Goal: Task Accomplishment & Management: Complete application form

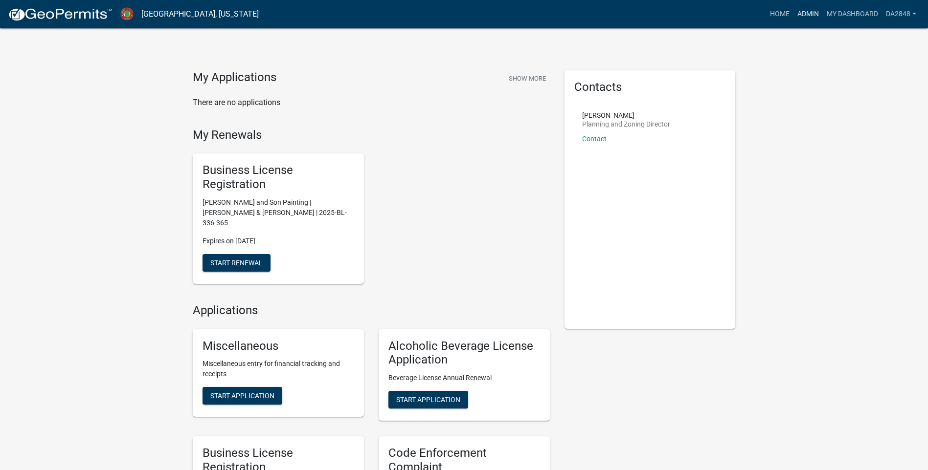
click at [804, 18] on link "Admin" at bounding box center [807, 14] width 29 height 19
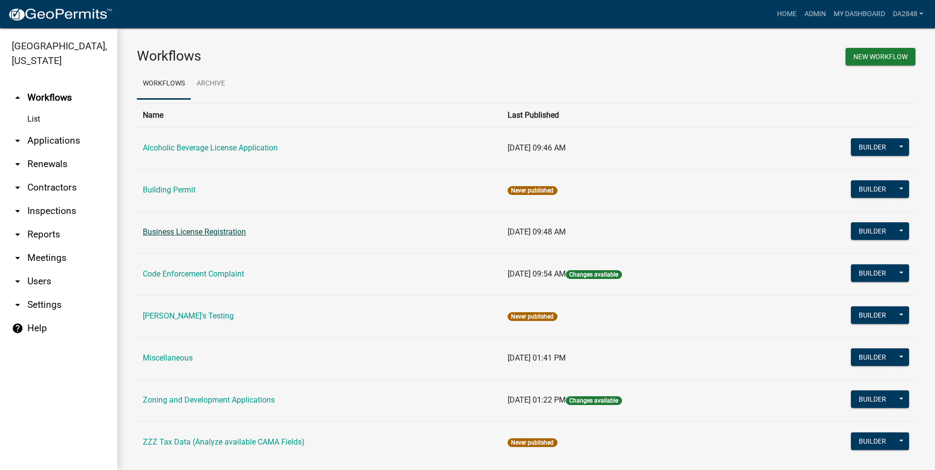
click at [189, 232] on link "Business License Registration" at bounding box center [194, 231] width 103 height 9
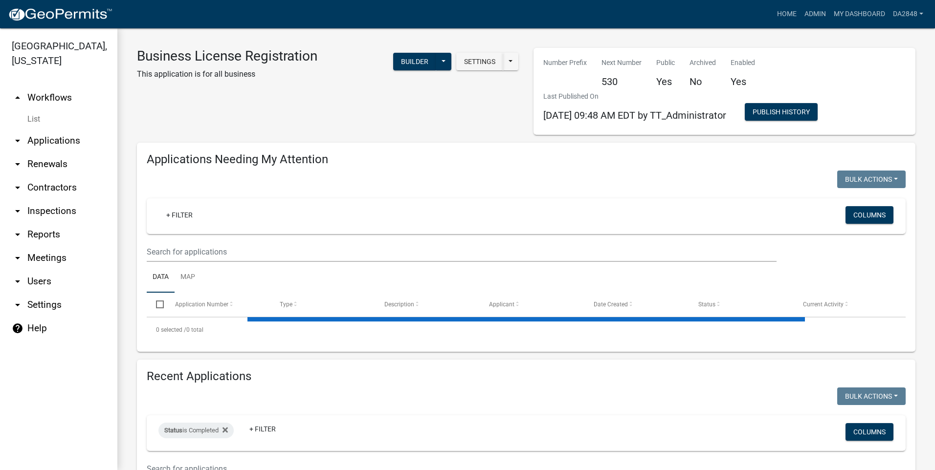
select select "1: 25"
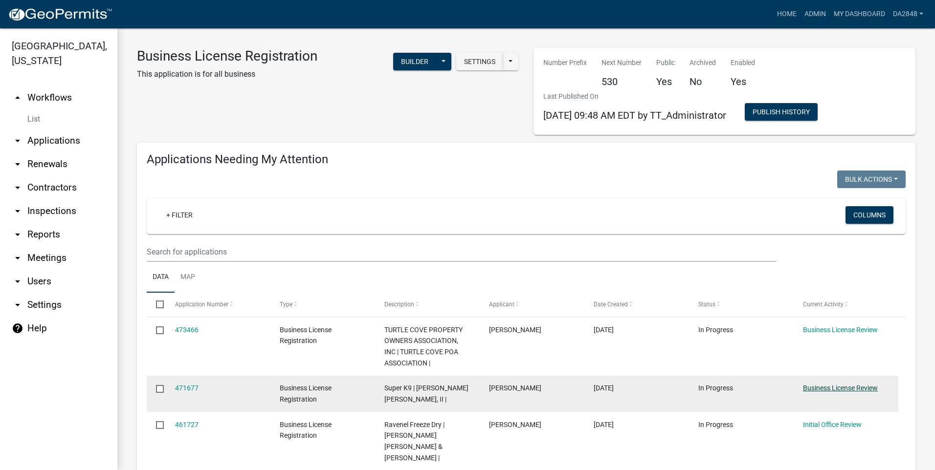
click at [850, 389] on link "Business License Review" at bounding box center [840, 388] width 75 height 8
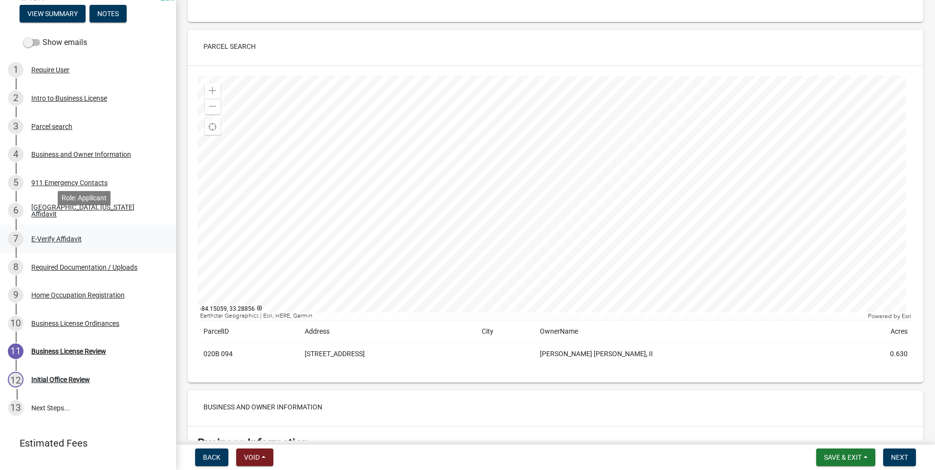
scroll to position [147, 0]
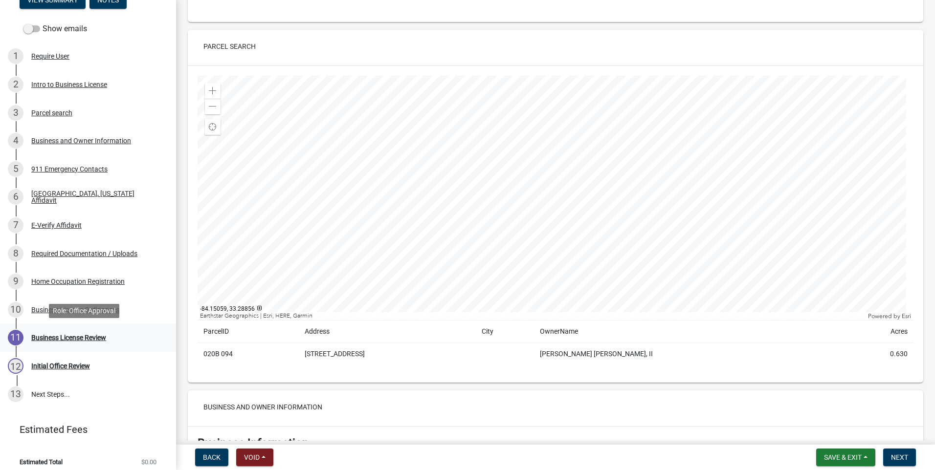
click at [66, 336] on div "Business License Review" at bounding box center [68, 338] width 75 height 7
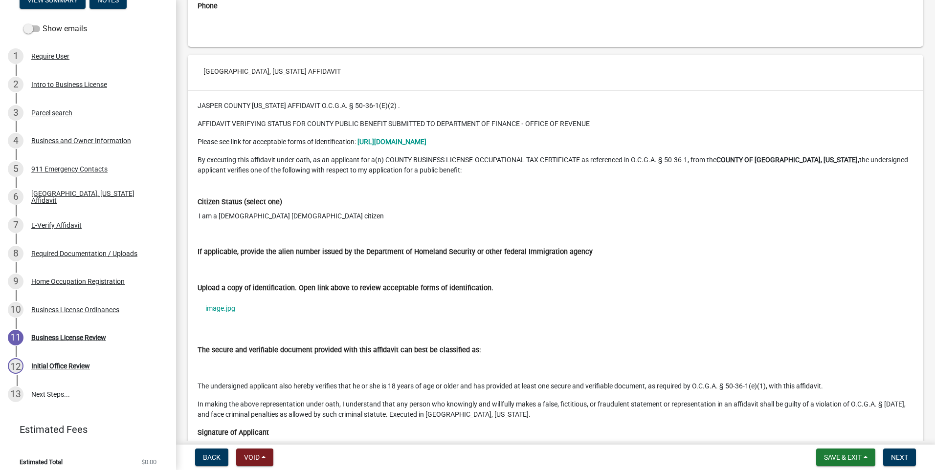
scroll to position [2739, 0]
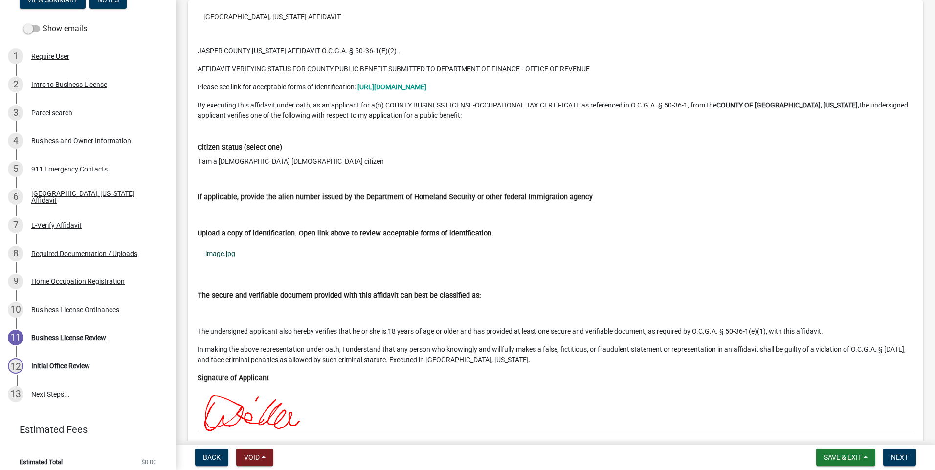
click at [217, 252] on link "image.jpg" at bounding box center [556, 254] width 716 height 22
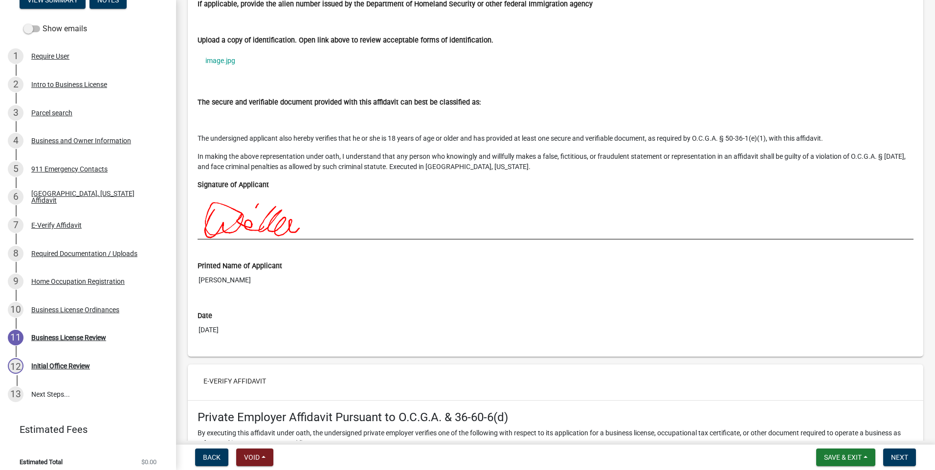
scroll to position [2939, 0]
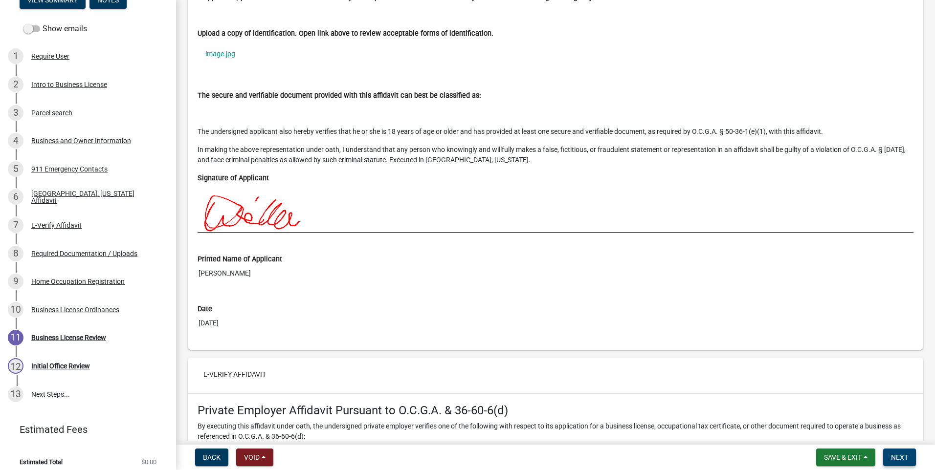
click at [898, 458] on span "Next" at bounding box center [899, 458] width 17 height 8
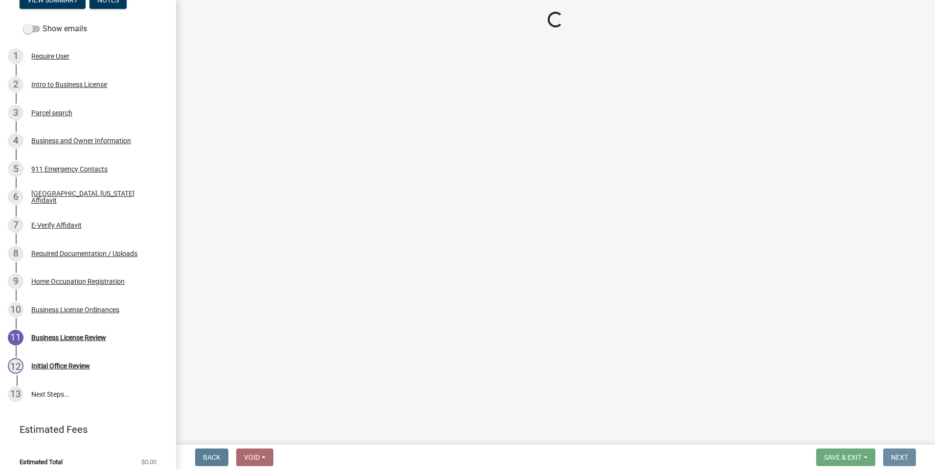
scroll to position [0, 0]
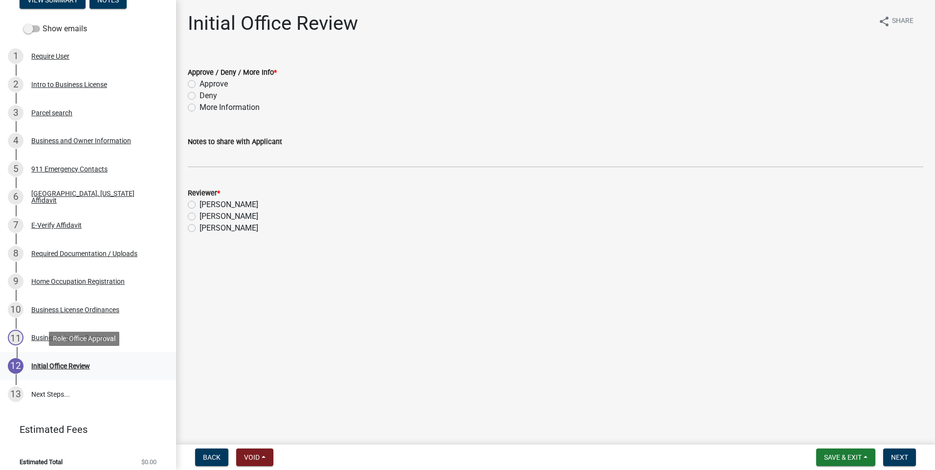
click at [55, 365] on div "Initial Office Review" at bounding box center [60, 366] width 59 height 7
click at [200, 82] on label "Approve" at bounding box center [214, 84] width 28 height 12
click at [200, 82] on input "Approve" at bounding box center [203, 81] width 6 height 6
radio input "true"
click at [200, 229] on label "[PERSON_NAME]" at bounding box center [229, 229] width 59 height 12
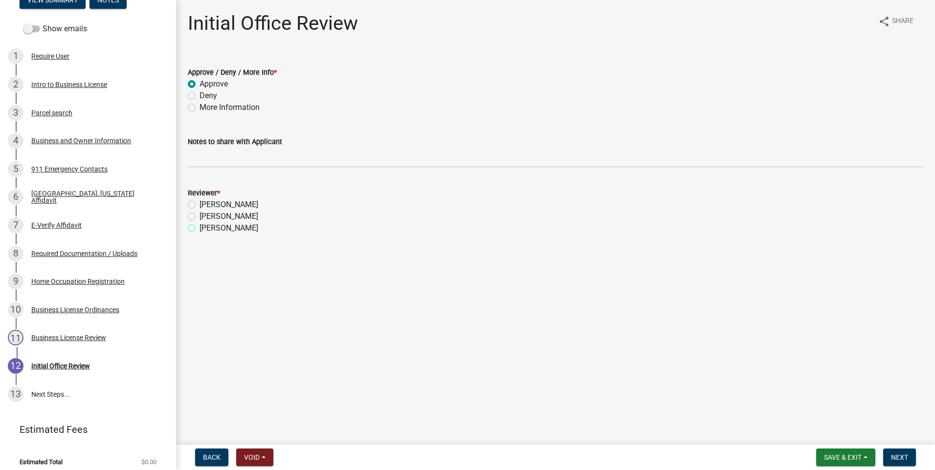
click at [200, 229] on input "[PERSON_NAME]" at bounding box center [203, 226] width 6 height 6
radio input "true"
click at [900, 462] on button "Next" at bounding box center [899, 458] width 33 height 18
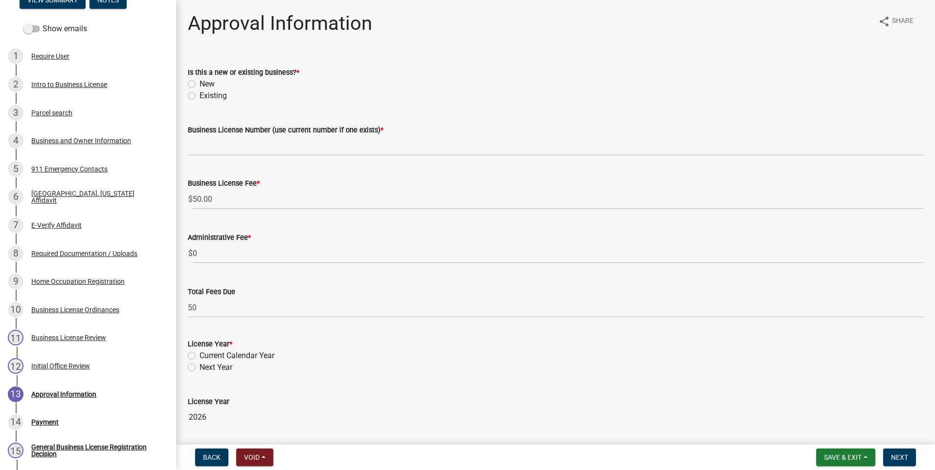
click at [200, 83] on label "New" at bounding box center [207, 84] width 15 height 12
click at [200, 83] on input "New" at bounding box center [203, 81] width 6 height 6
radio input "true"
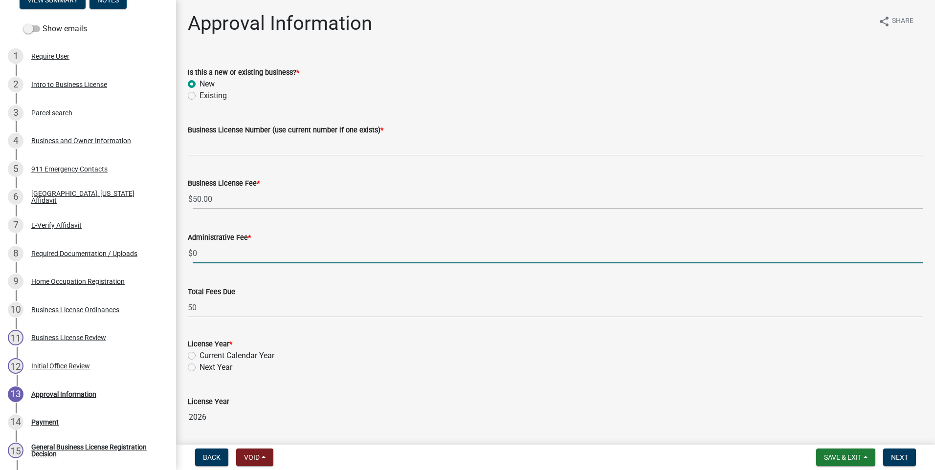
click at [202, 253] on input "0" at bounding box center [558, 254] width 731 height 20
type input "20"
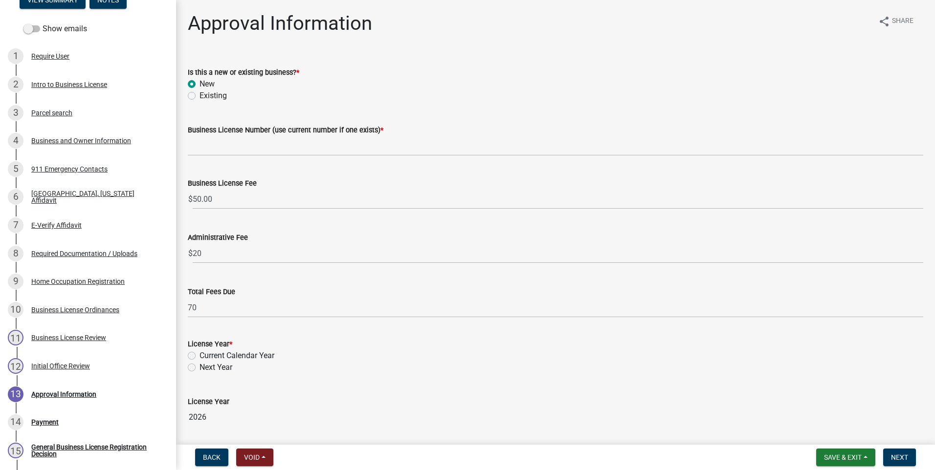
click at [200, 356] on label "Current Calendar Year" at bounding box center [237, 356] width 75 height 12
click at [200, 356] on input "Current Calendar Year" at bounding box center [203, 353] width 6 height 6
radio input "true"
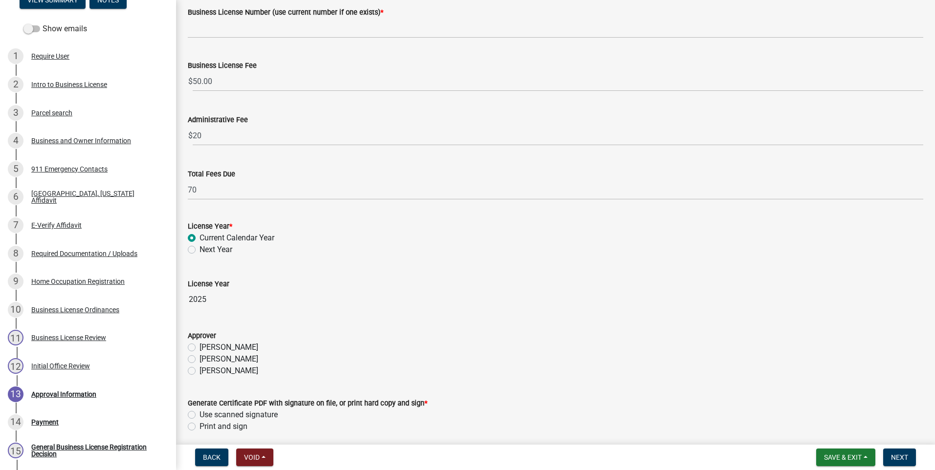
scroll to position [147, 0]
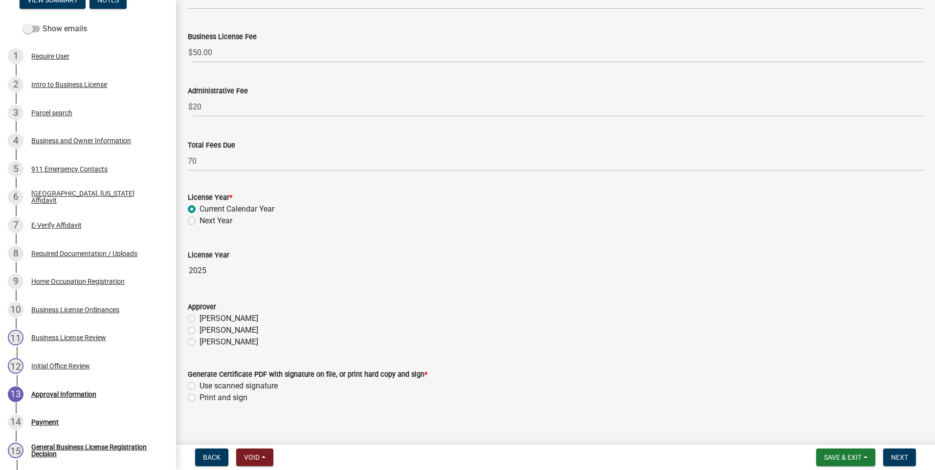
click at [200, 330] on label "[PERSON_NAME]" at bounding box center [229, 331] width 59 height 12
click at [200, 330] on input "[PERSON_NAME]" at bounding box center [203, 328] width 6 height 6
radio input "true"
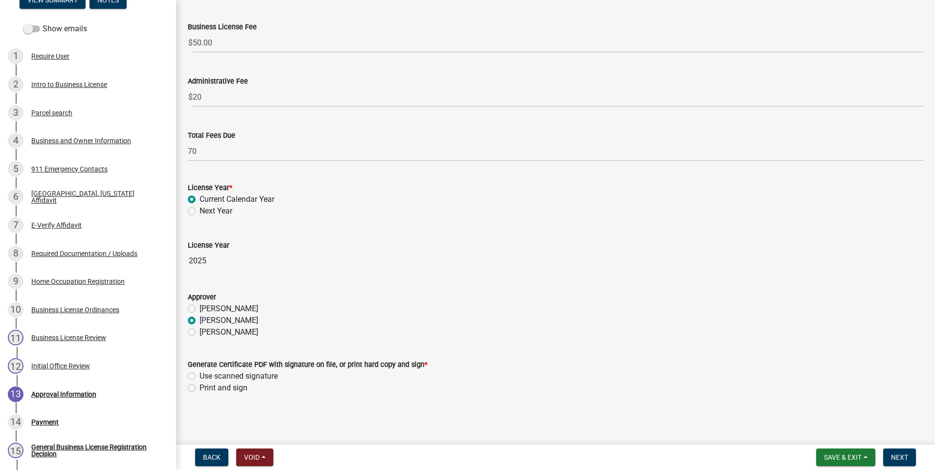
click at [200, 375] on label "Use scanned signature" at bounding box center [239, 377] width 78 height 12
click at [200, 375] on input "Use scanned signature" at bounding box center [203, 374] width 6 height 6
radio input "true"
click at [895, 458] on span "Next" at bounding box center [899, 458] width 17 height 8
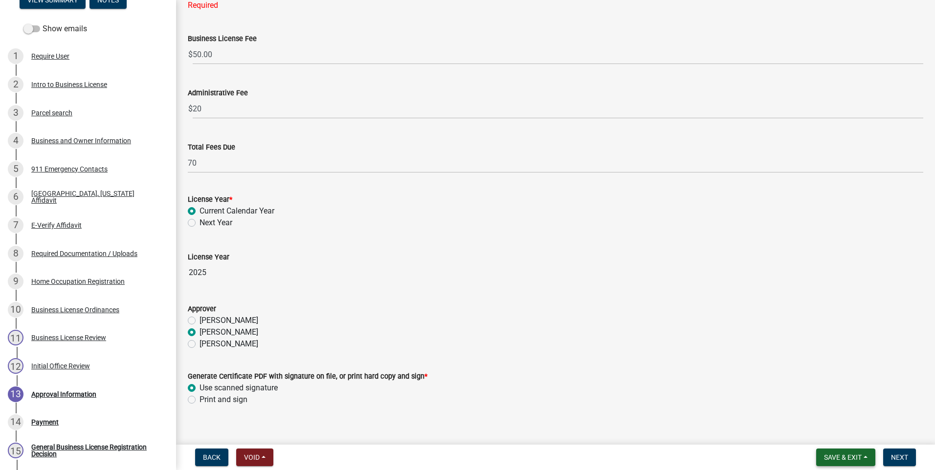
click at [854, 460] on span "Save & Exit" at bounding box center [843, 458] width 38 height 8
click at [846, 436] on button "Save & Exit" at bounding box center [836, 432] width 78 height 23
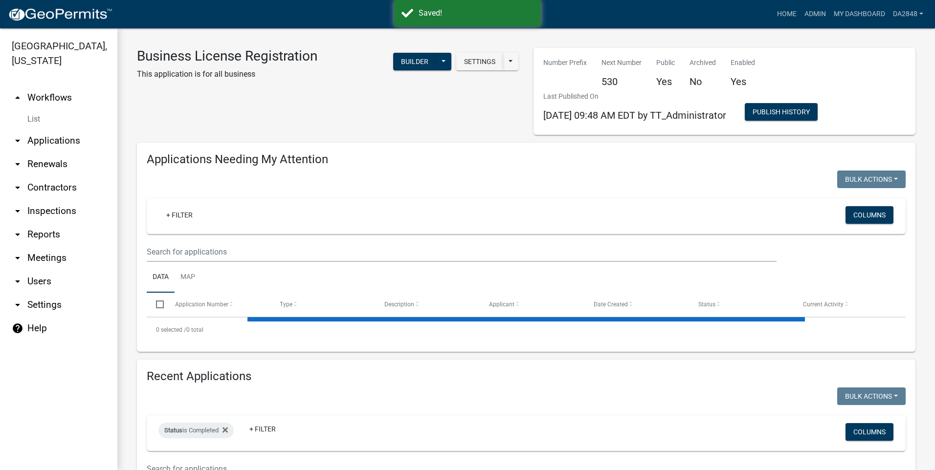
select select "1: 25"
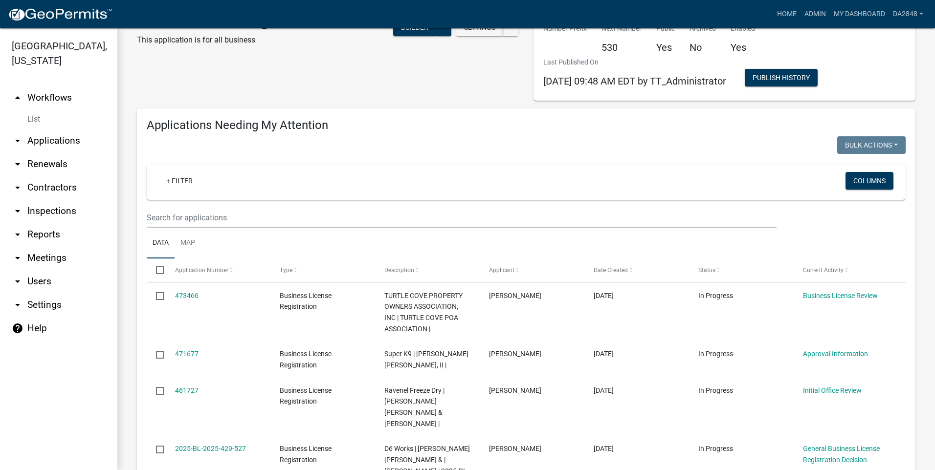
scroll to position [49, 0]
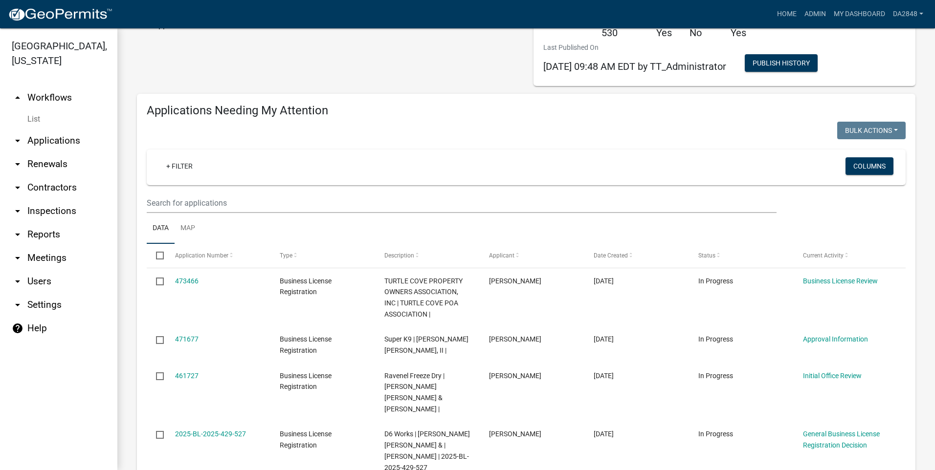
select select "2: 50"
